Goal: Use online tool/utility: Utilize a website feature to perform a specific function

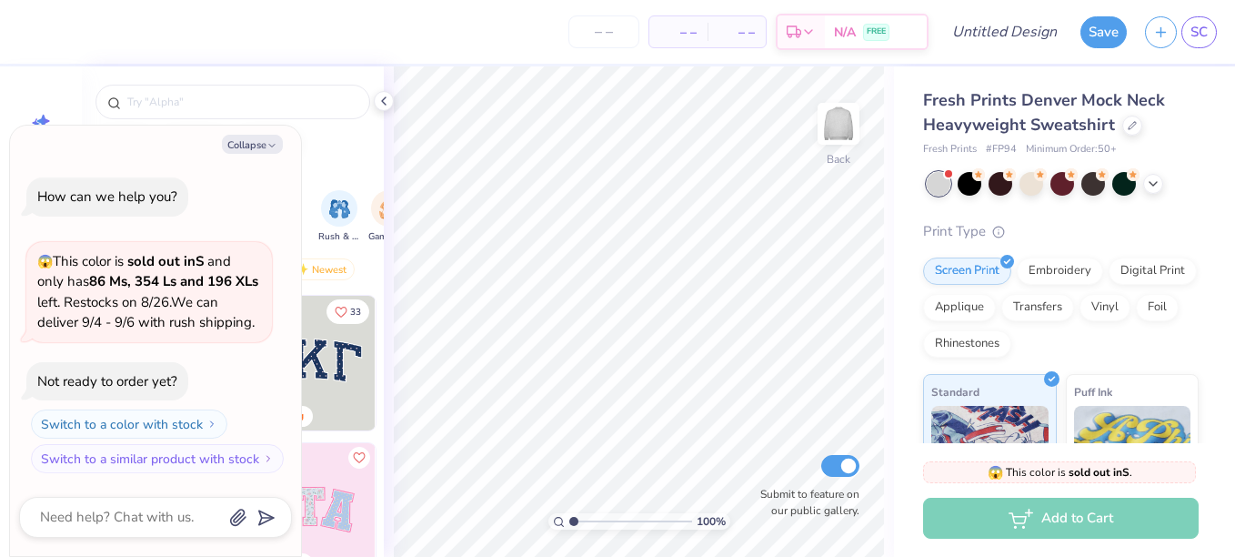
click at [229, 154] on div "Collapse How can we help you? 😱 This color is sold out in S and only has 86 Ms,…" at bounding box center [155, 341] width 291 height 430
click at [235, 145] on button "Collapse" at bounding box center [252, 144] width 61 height 19
type textarea "x"
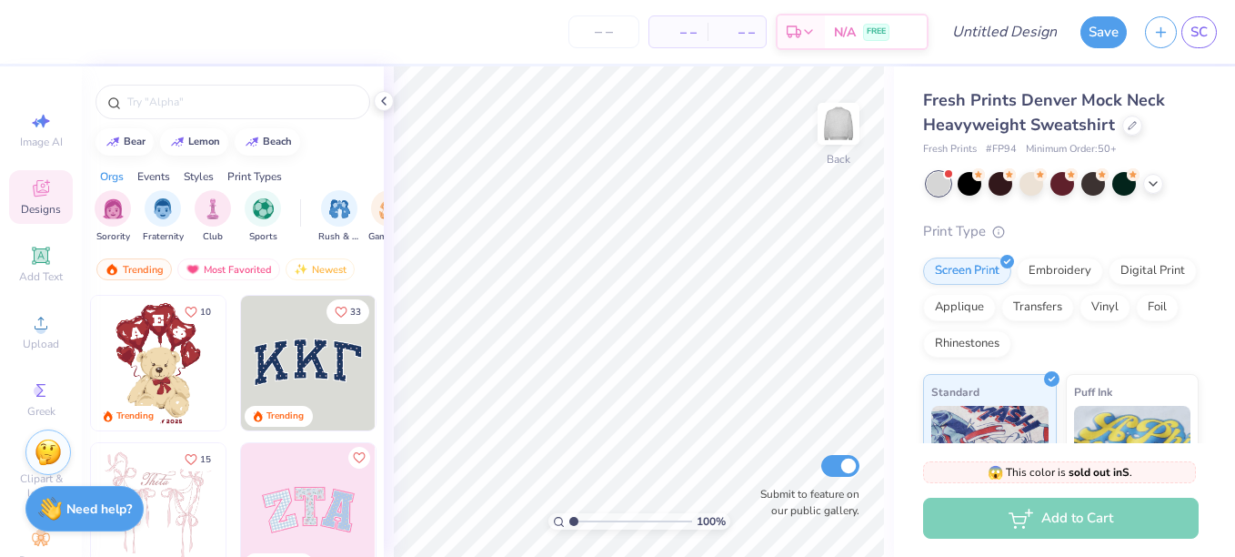
click at [59, 196] on div "Designs" at bounding box center [41, 197] width 64 height 54
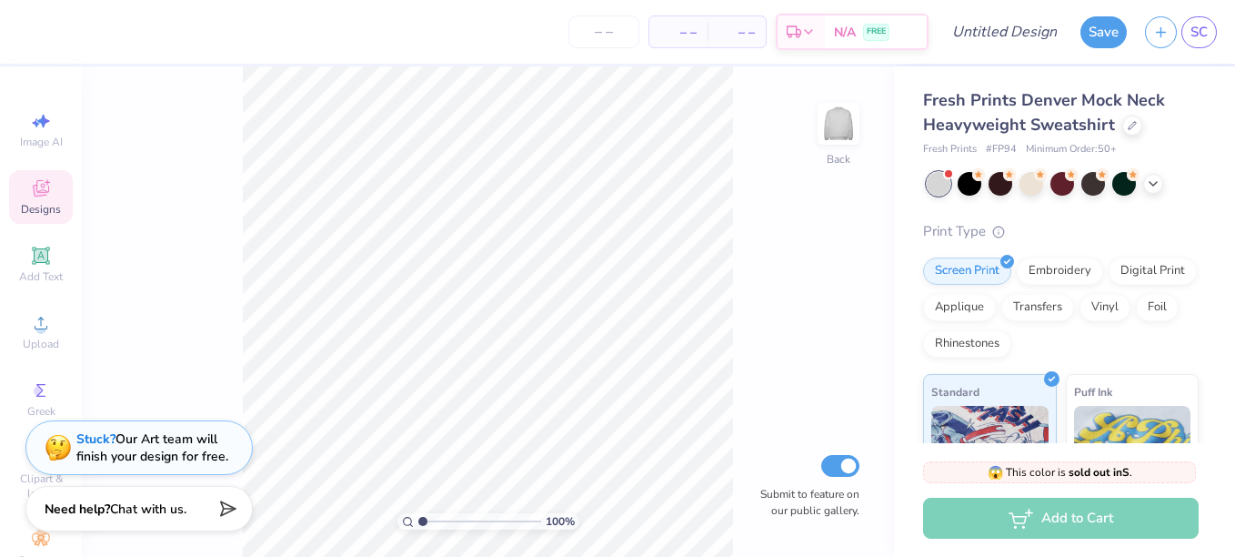
click at [57, 202] on div "Designs" at bounding box center [41, 197] width 64 height 54
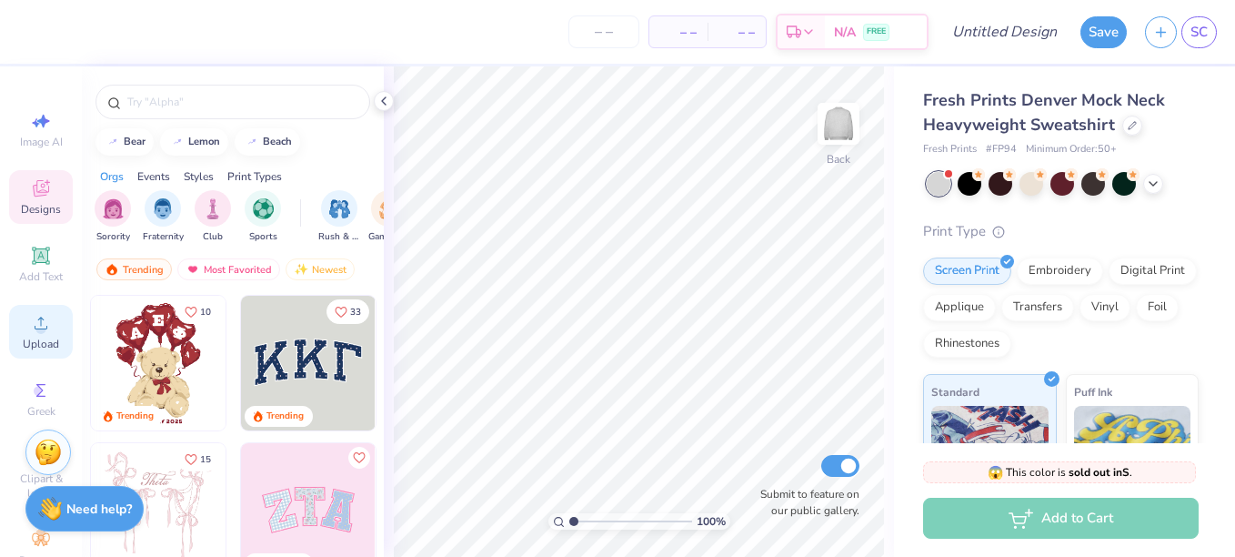
click at [35, 327] on circle at bounding box center [40, 329] width 10 height 10
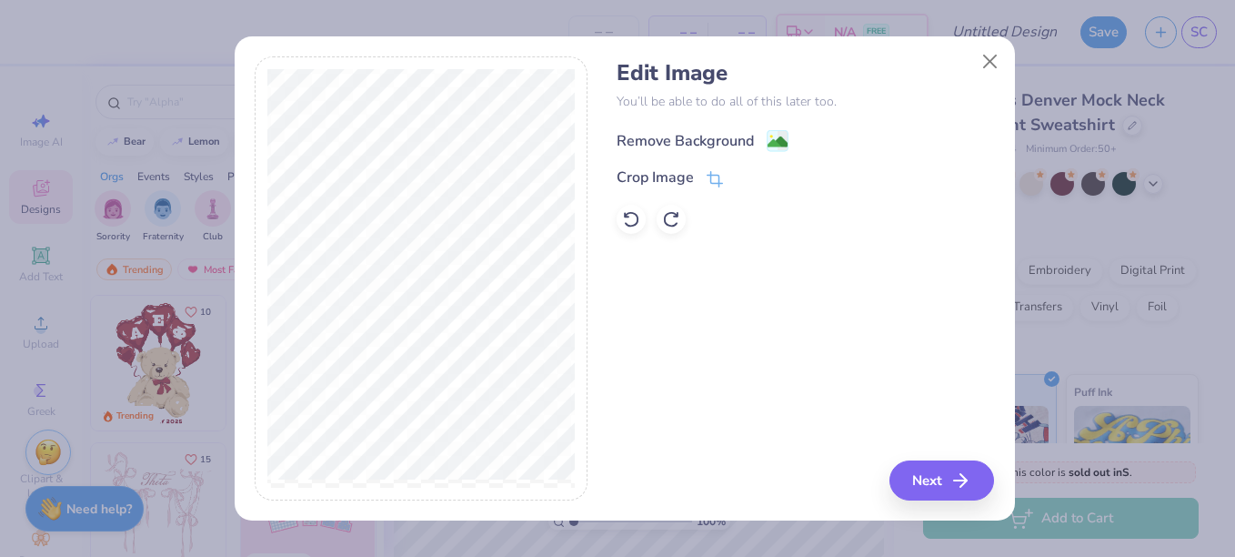
click at [686, 133] on div "Remove Background" at bounding box center [685, 141] width 137 height 22
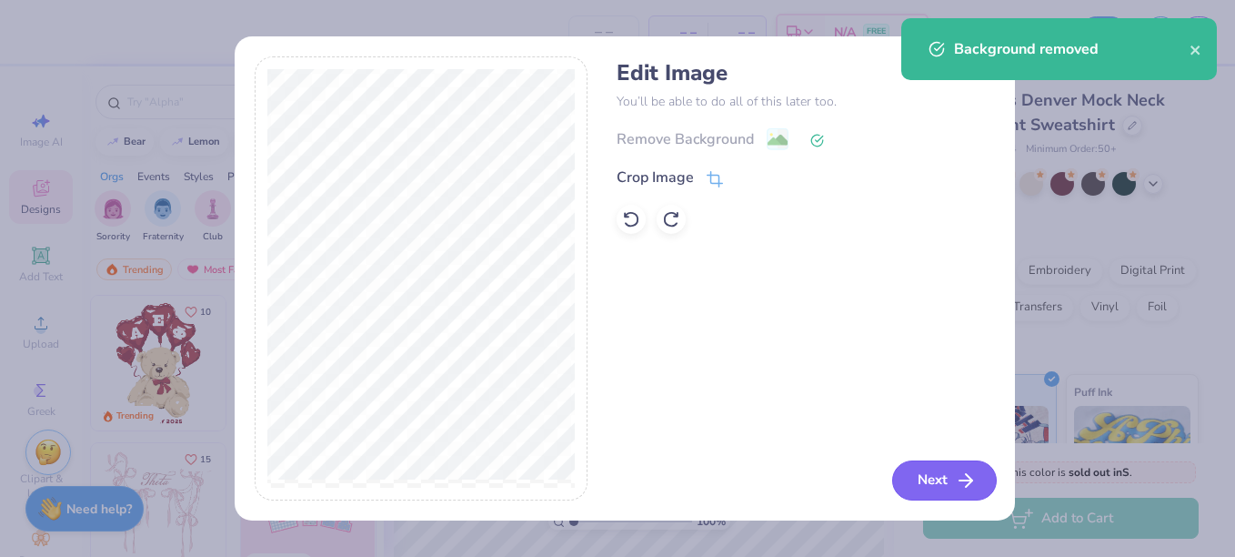
click at [966, 489] on icon "button" at bounding box center [966, 480] width 22 height 22
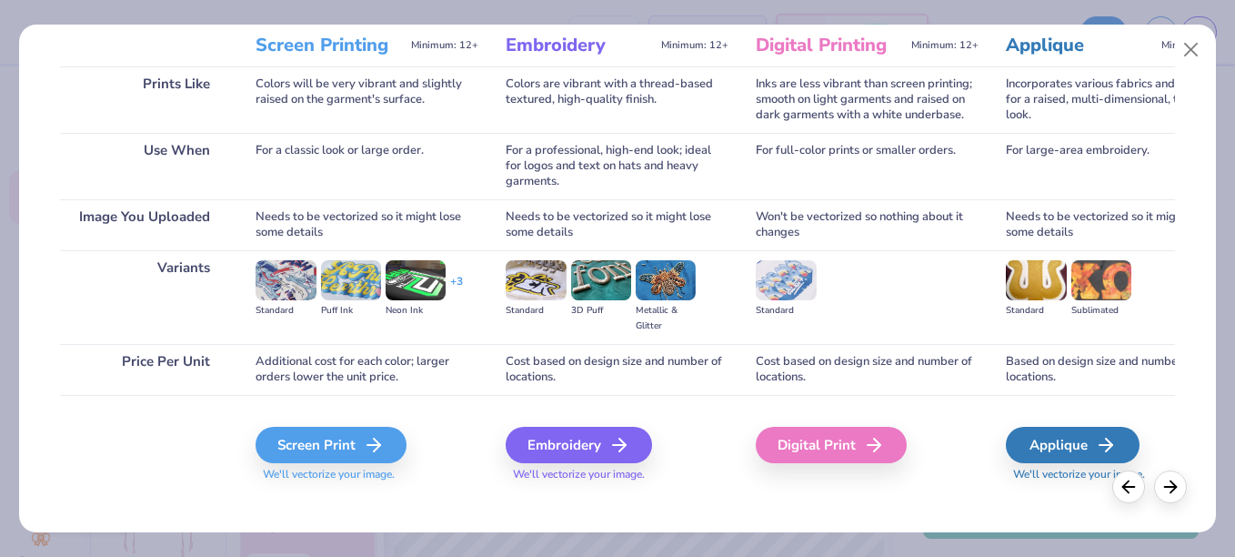
scroll to position [259, 0]
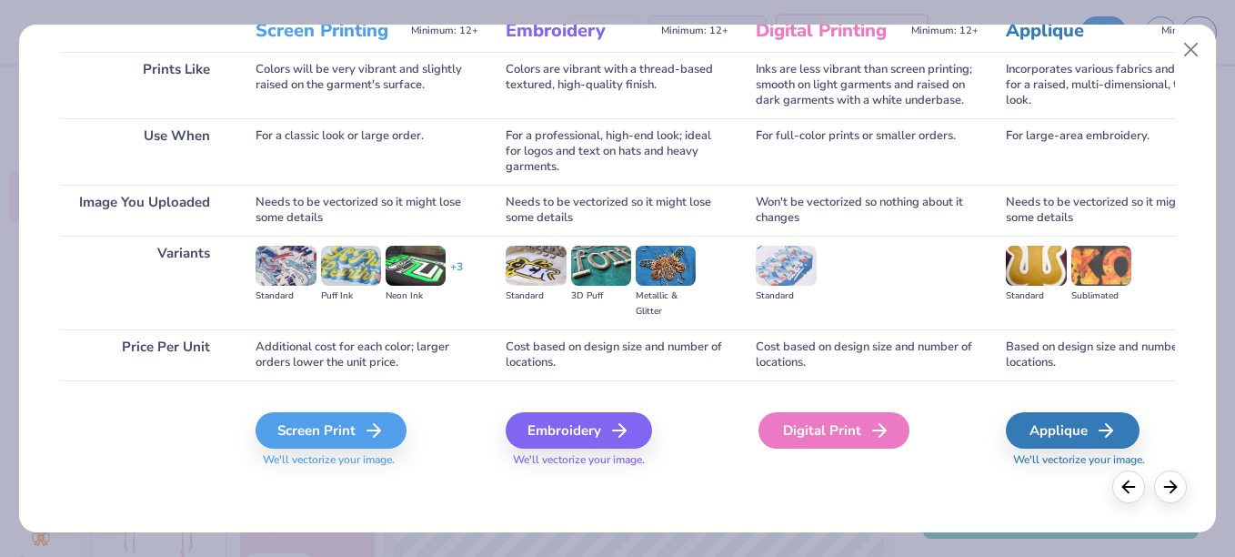
click at [883, 430] on line at bounding box center [879, 430] width 13 height 0
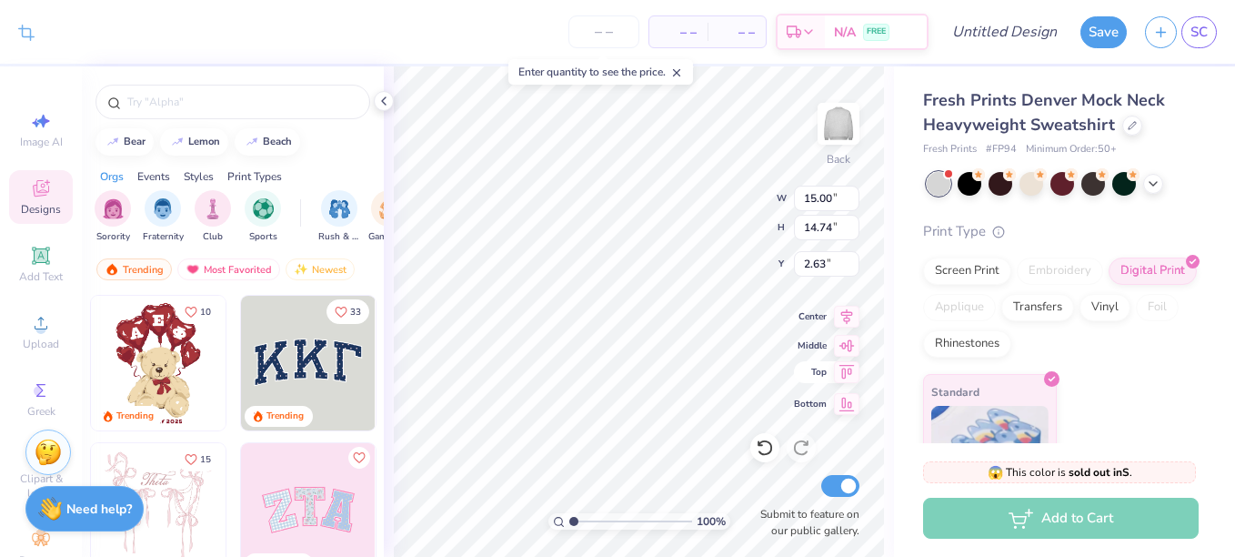
type input "0.50"
click at [974, 180] on div at bounding box center [970, 182] width 24 height 24
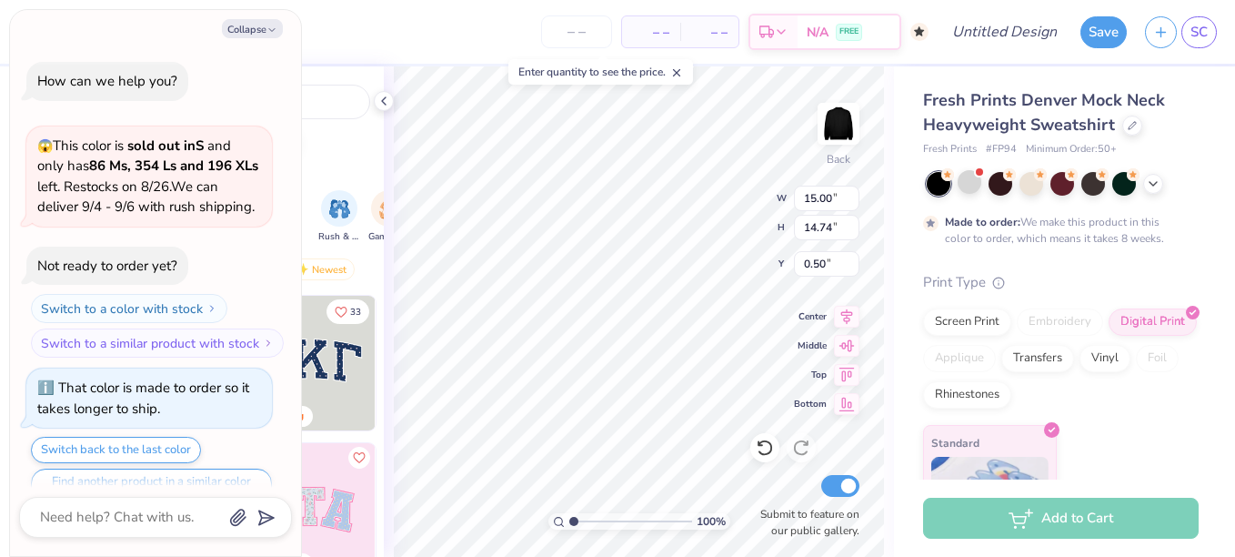
scroll to position [35, 0]
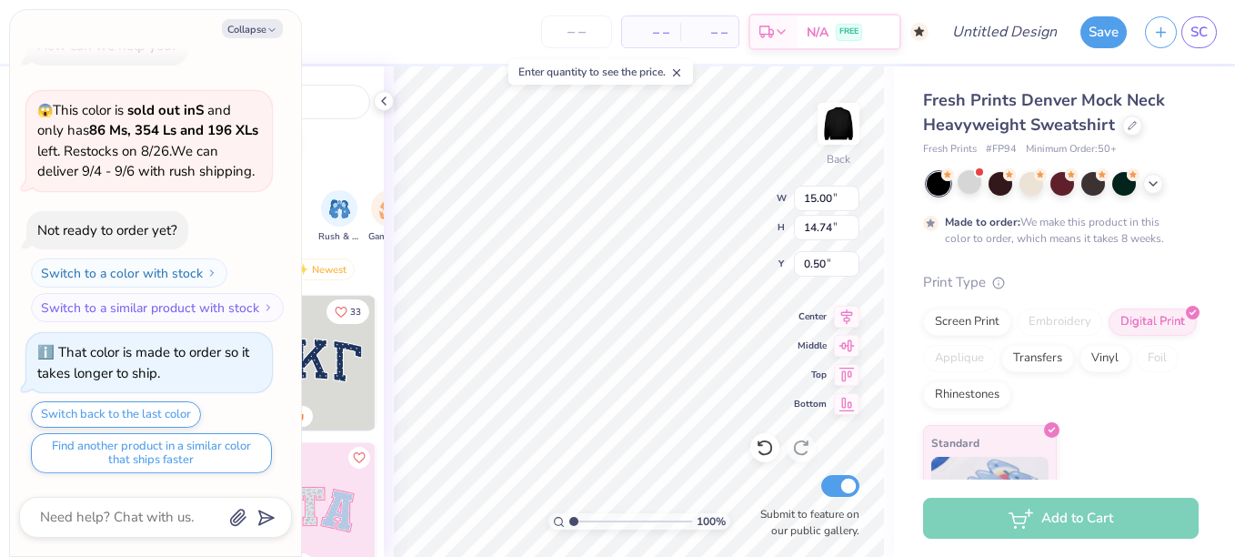
click at [256, 39] on div "Collapse How can we help you? 😱 This color is sold out in S and only has 86 Ms,…" at bounding box center [155, 283] width 291 height 546
click at [255, 30] on button "Collapse" at bounding box center [252, 28] width 61 height 19
type textarea "x"
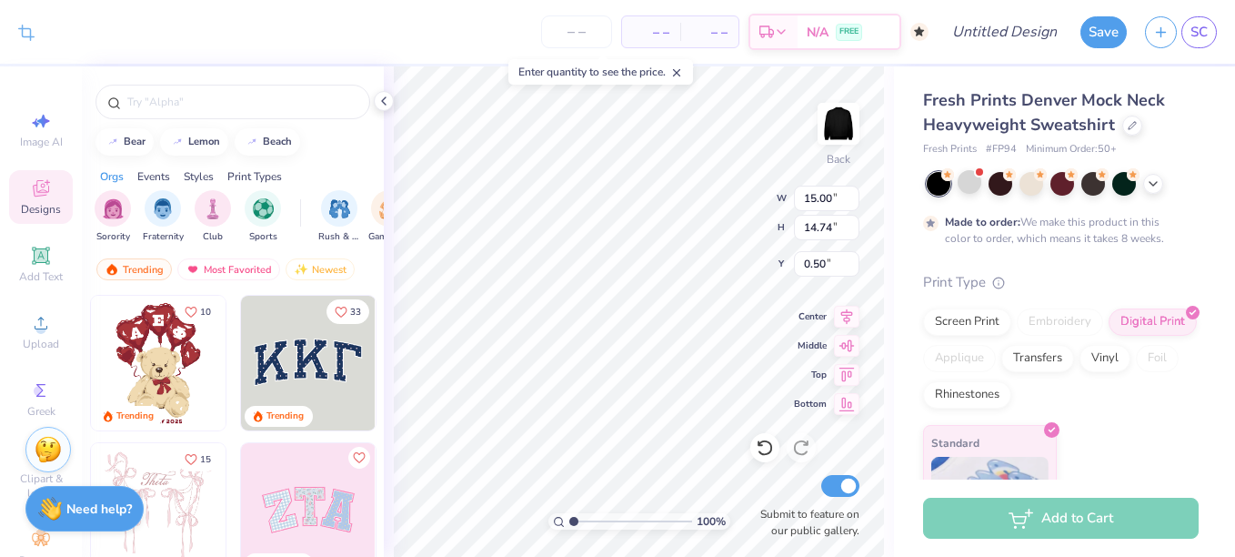
click at [65, 448] on div "Stuck? Our Art team will finish your design for free." at bounding box center [47, 449] width 45 height 45
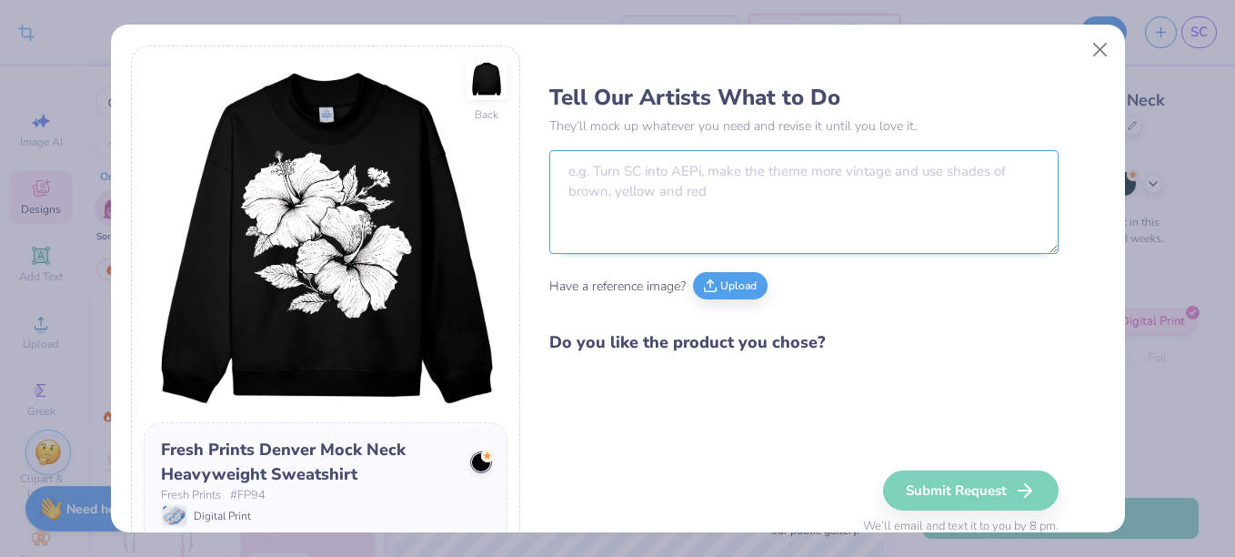
click at [663, 206] on textarea at bounding box center [803, 202] width 509 height 104
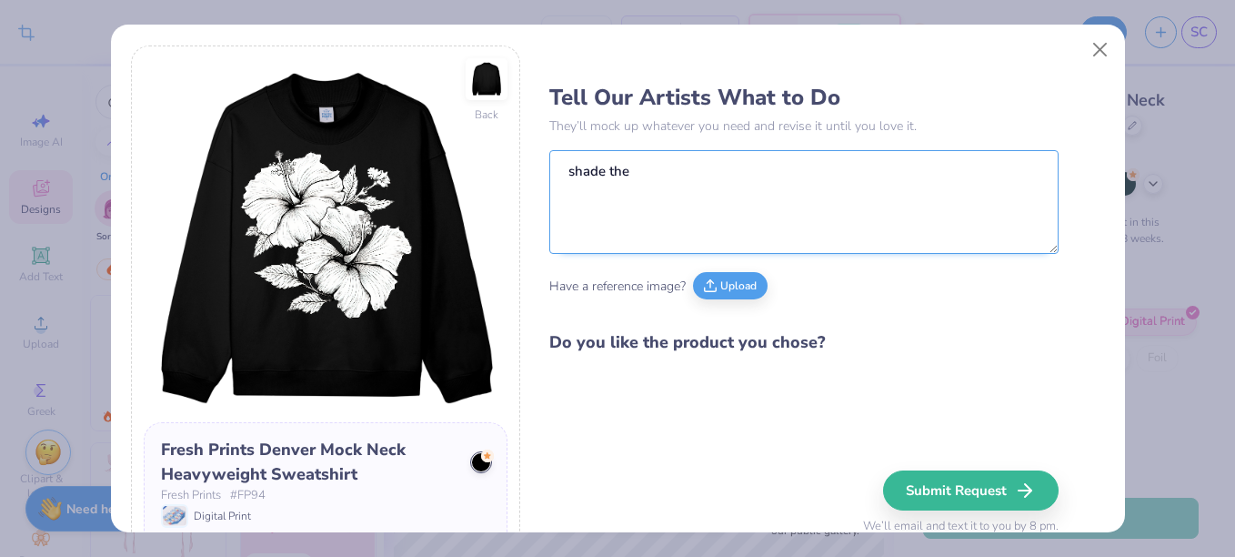
scroll to position [255, 0]
type textarea "shade the"
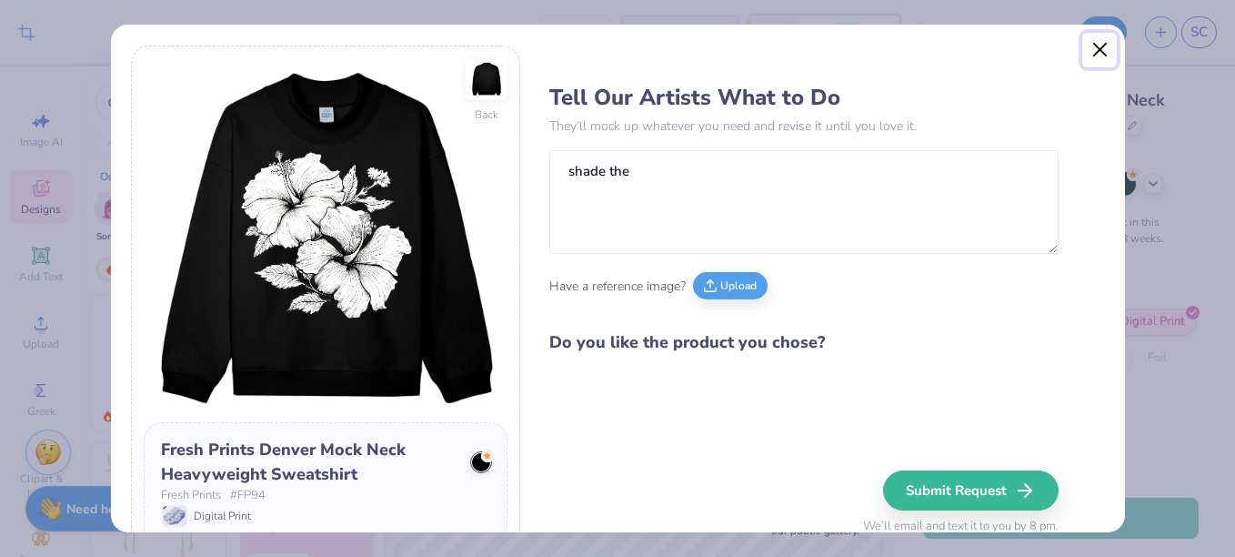
click at [1094, 52] on button "Close" at bounding box center [1100, 50] width 35 height 35
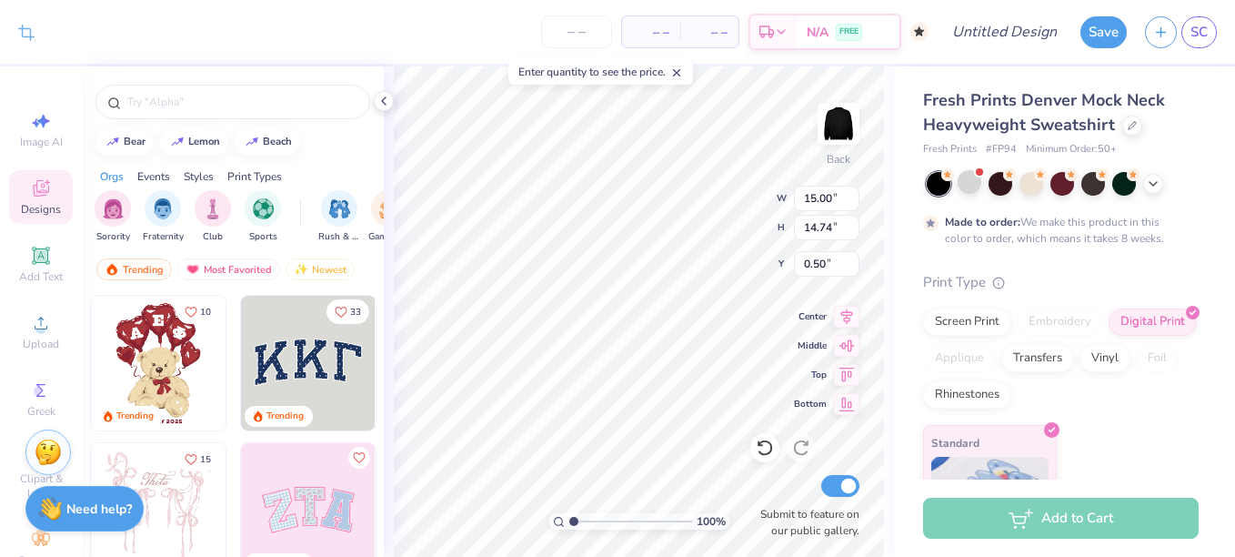
scroll to position [0, 0]
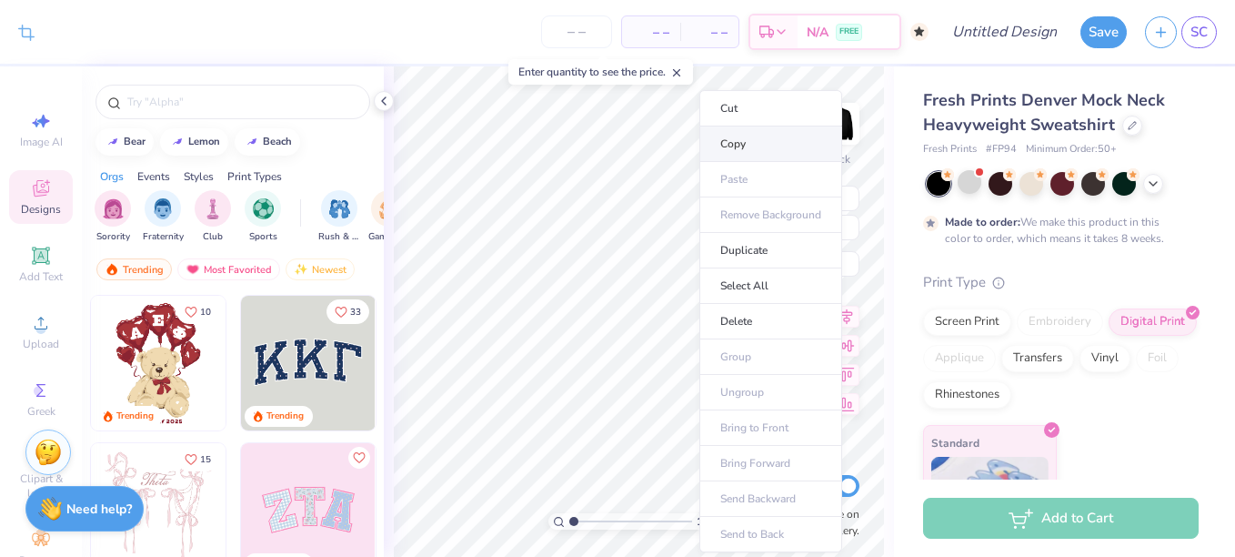
click at [714, 147] on li "Copy" at bounding box center [771, 143] width 143 height 35
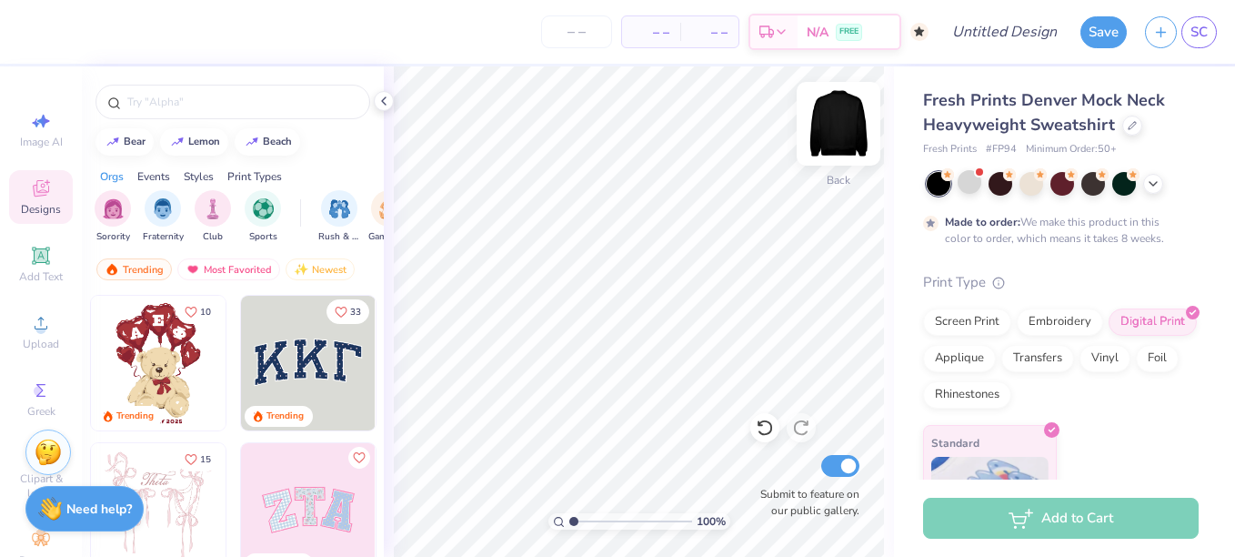
click at [848, 115] on img at bounding box center [838, 123] width 73 height 73
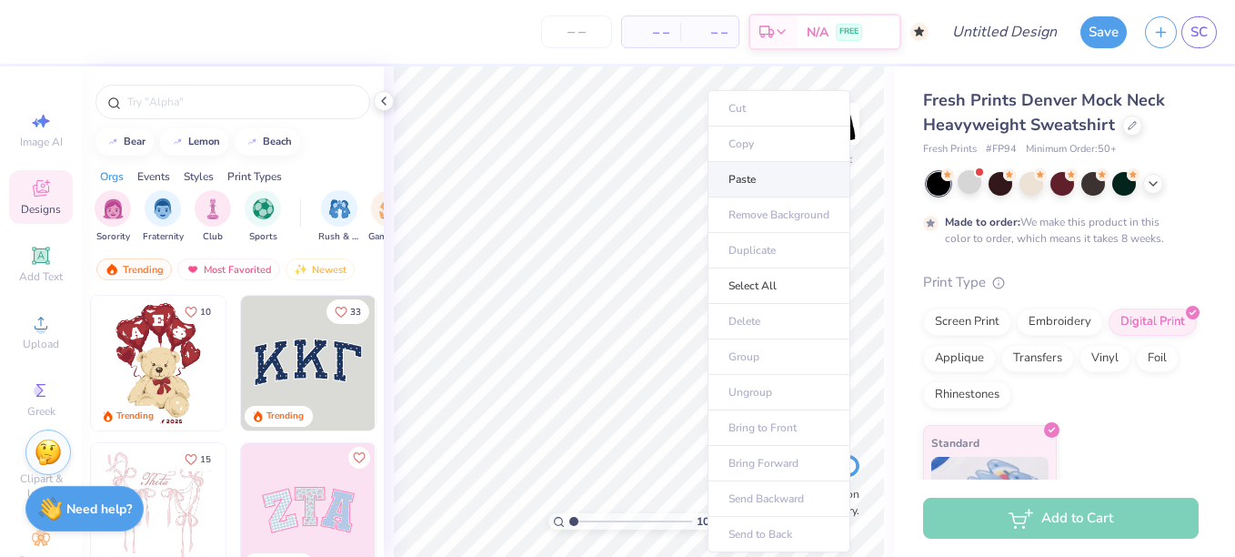
click at [766, 166] on li "Paste" at bounding box center [779, 179] width 143 height 35
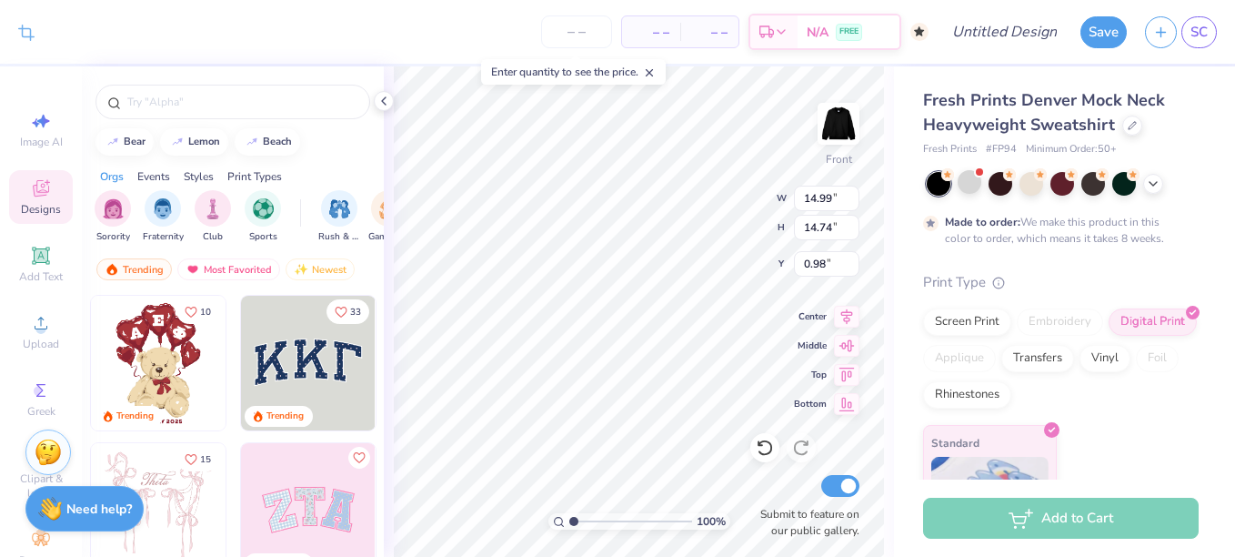
type input "4.34"
click at [832, 119] on img at bounding box center [838, 123] width 73 height 73
